Goal: Task Accomplishment & Management: Use online tool/utility

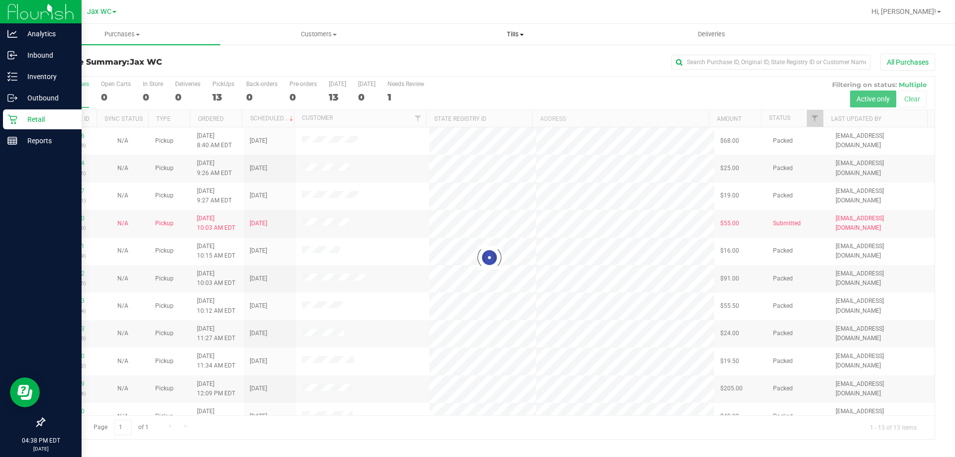
click at [519, 32] on span "Tills" at bounding box center [515, 34] width 196 height 9
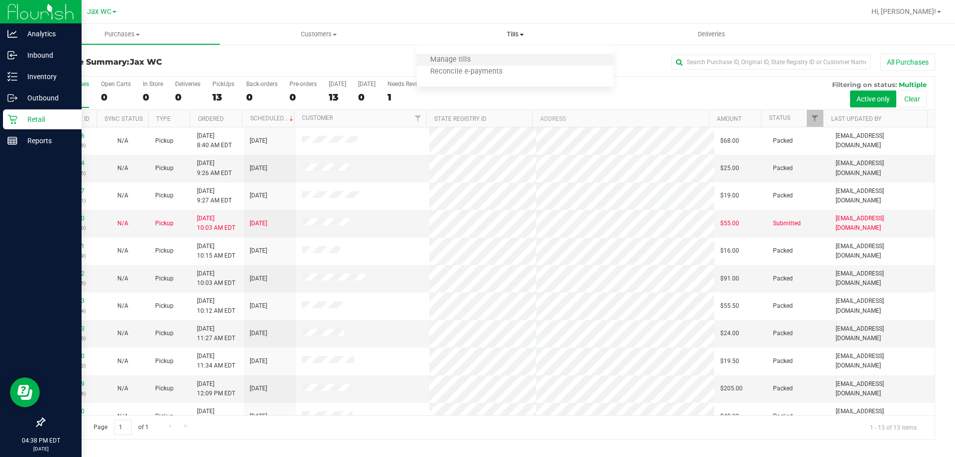
click at [447, 55] on li "Manage tills" at bounding box center [515, 60] width 197 height 12
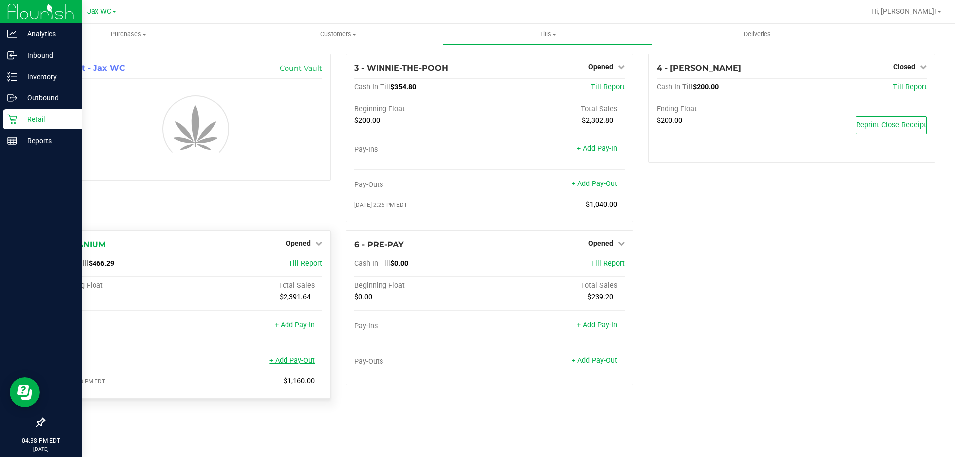
click at [302, 362] on link "+ Add Pay-Out" at bounding box center [292, 360] width 46 height 8
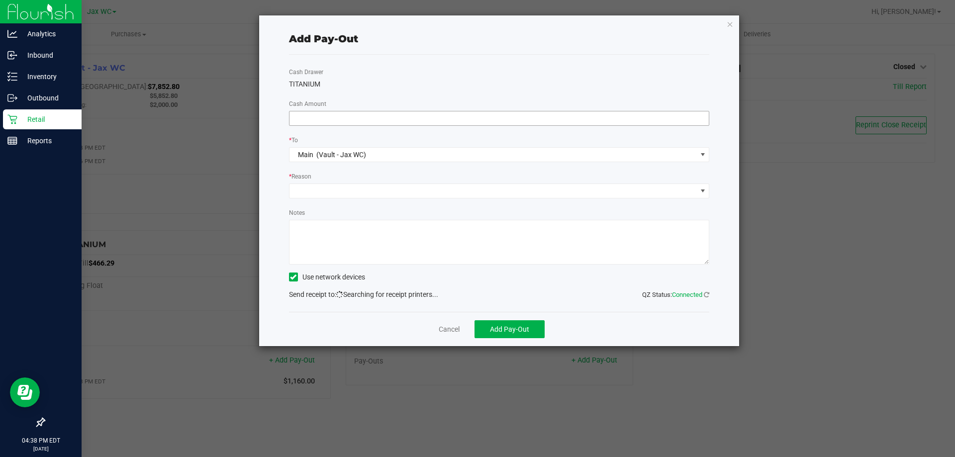
click at [420, 121] on input at bounding box center [500, 118] width 420 height 14
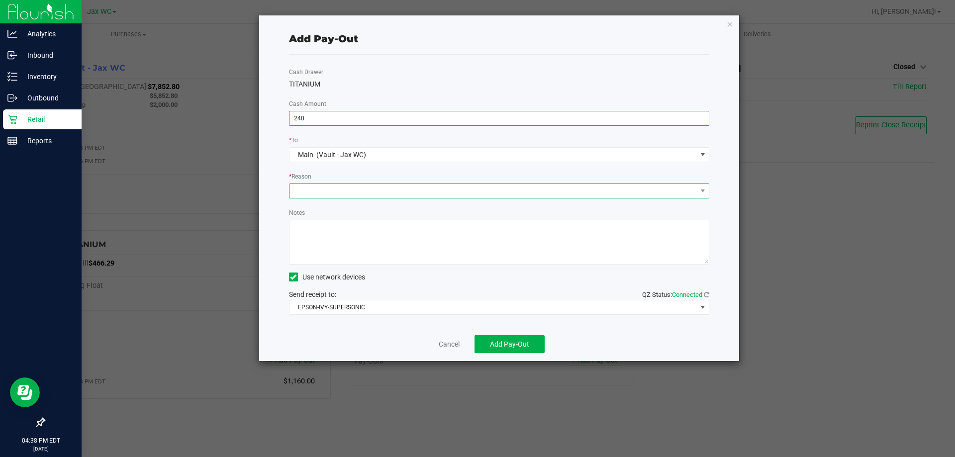
type input "$240.00"
click at [361, 196] on span at bounding box center [494, 191] width 408 height 14
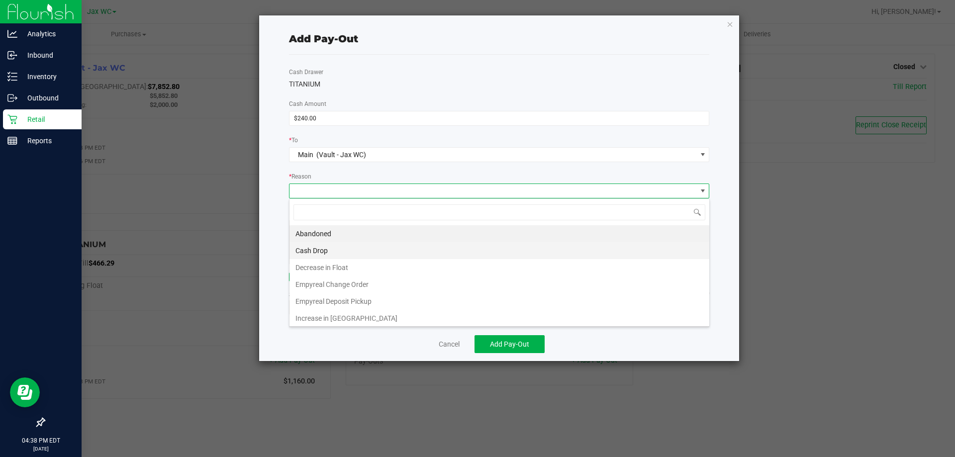
scroll to position [15, 420]
click at [315, 248] on li "Cash Drop" at bounding box center [500, 250] width 420 height 17
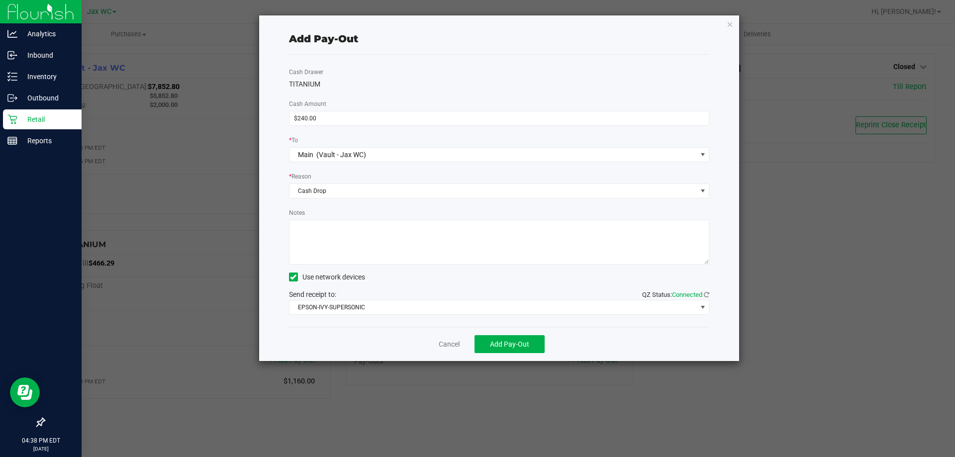
click at [343, 241] on textarea "Notes" at bounding box center [499, 242] width 421 height 45
type textarea "JH"
click at [521, 352] on button "Add Pay-Out" at bounding box center [510, 344] width 70 height 18
click at [456, 349] on link "Dismiss" at bounding box center [446, 344] width 24 height 10
